Goal: Task Accomplishment & Management: Manage account settings

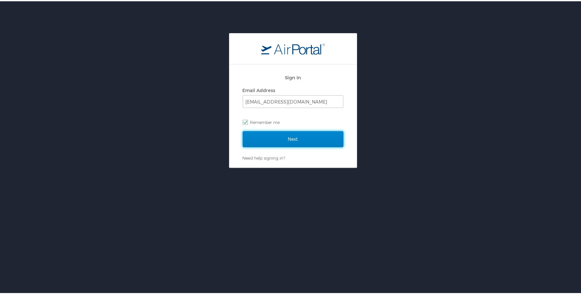
click at [281, 135] on input "Next" at bounding box center [293, 138] width 101 height 16
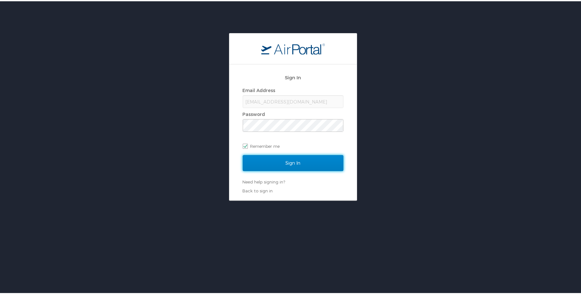
click at [292, 162] on input "Sign In" at bounding box center [293, 162] width 101 height 16
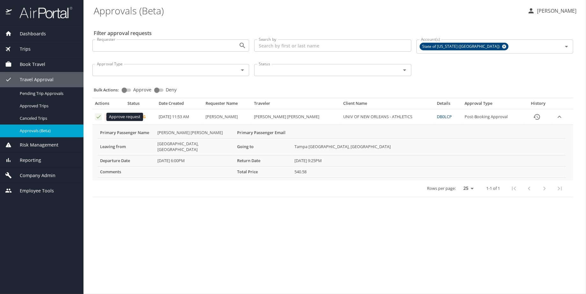
click at [99, 117] on icon "Approval table" at bounding box center [99, 116] width 4 height 3
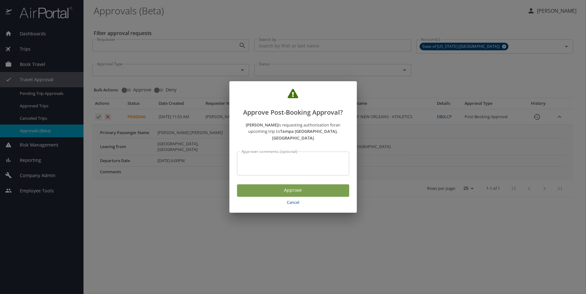
click at [293, 186] on span "Approve" at bounding box center [293, 190] width 102 height 8
